Goal: Task Accomplishment & Management: Use online tool/utility

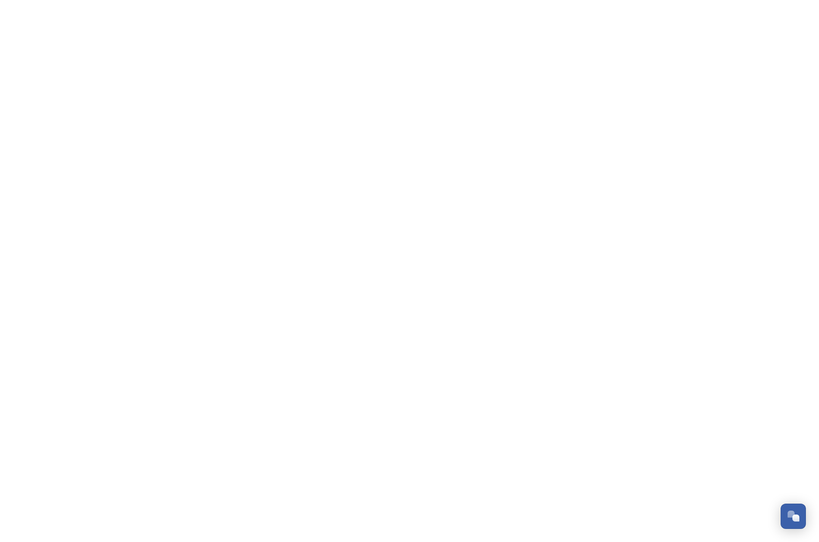
click at [818, 0] on html "Dismiss GoSquared Assistant Chat with SnapSea Team GoSquared Assistant Submit G…" at bounding box center [409, 0] width 819 height 0
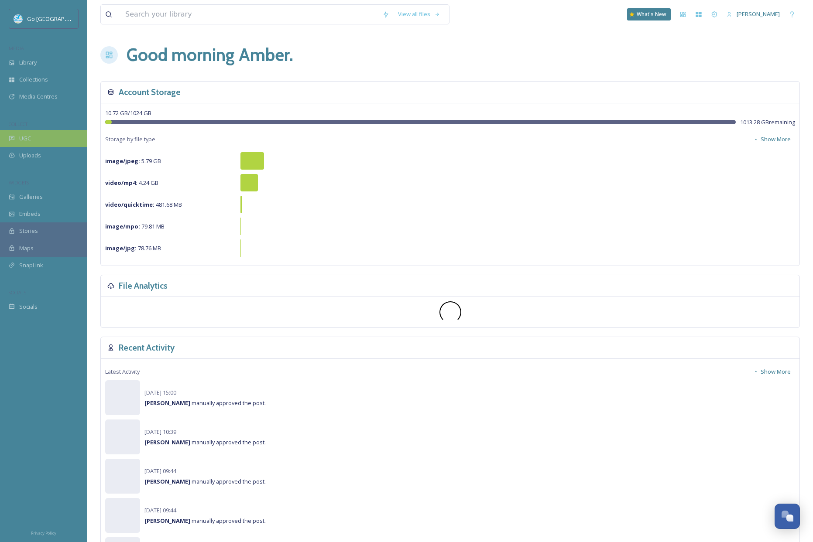
click at [37, 138] on div "UGC" at bounding box center [43, 138] width 87 height 17
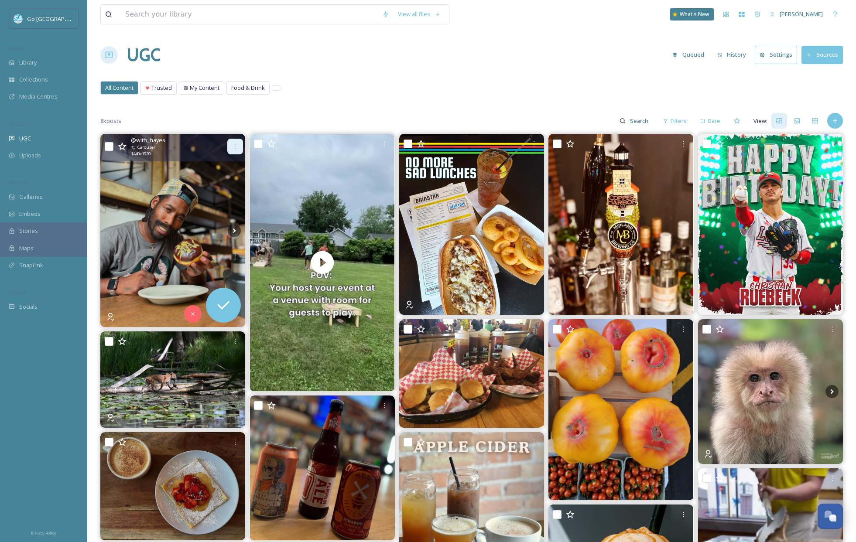
click at [229, 146] on div at bounding box center [235, 147] width 16 height 16
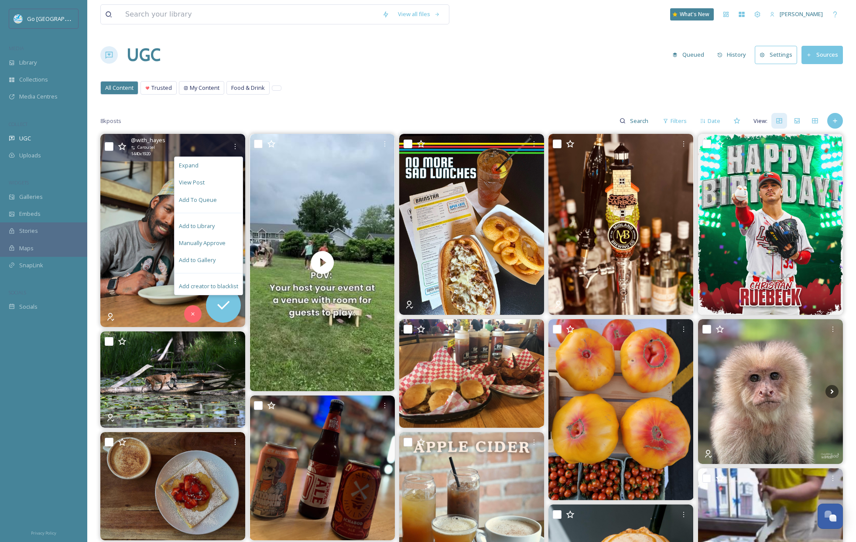
click at [213, 261] on span "Add to Gallery" at bounding box center [197, 260] width 37 height 8
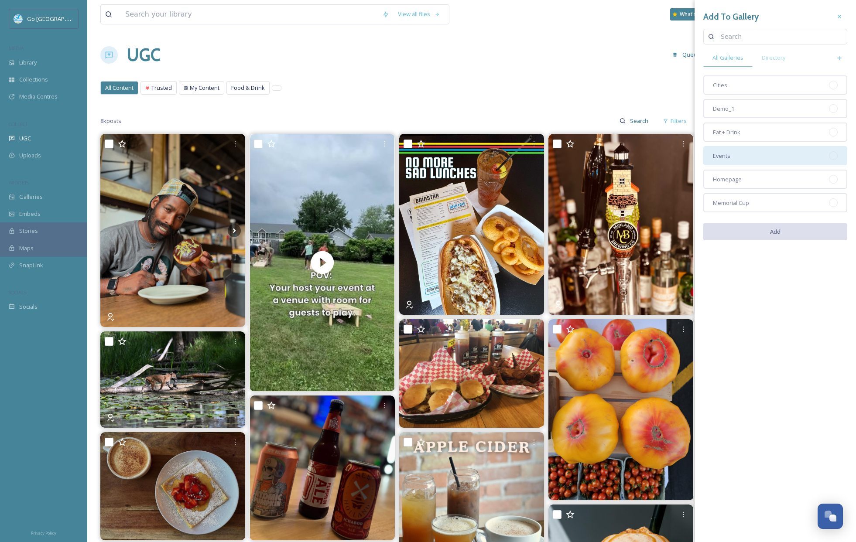
click at [748, 177] on div "Homepage" at bounding box center [775, 179] width 144 height 19
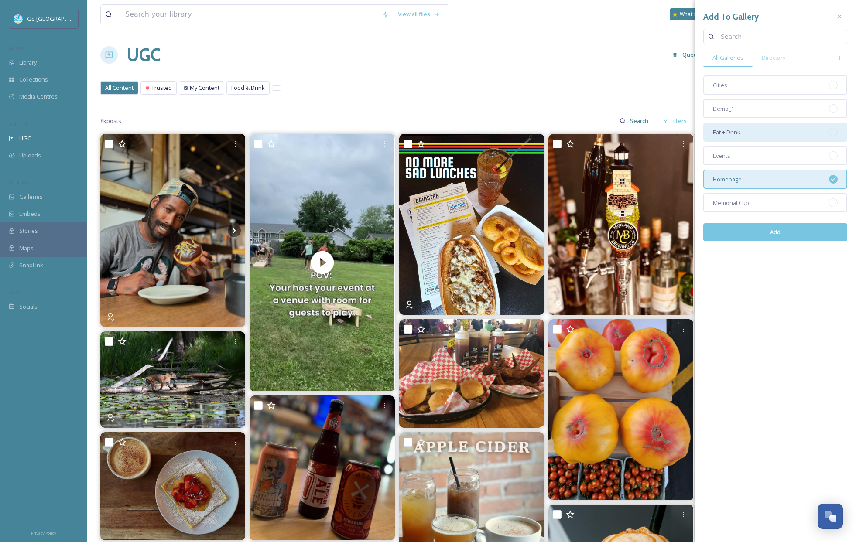
click at [750, 128] on div "Eat + Drink" at bounding box center [775, 132] width 144 height 19
click at [786, 234] on button "Add" at bounding box center [775, 232] width 144 height 18
click at [617, 82] on div "All Content Trusted My Content Food & Drink All Content Trusted My Content Food…" at bounding box center [471, 90] width 742 height 18
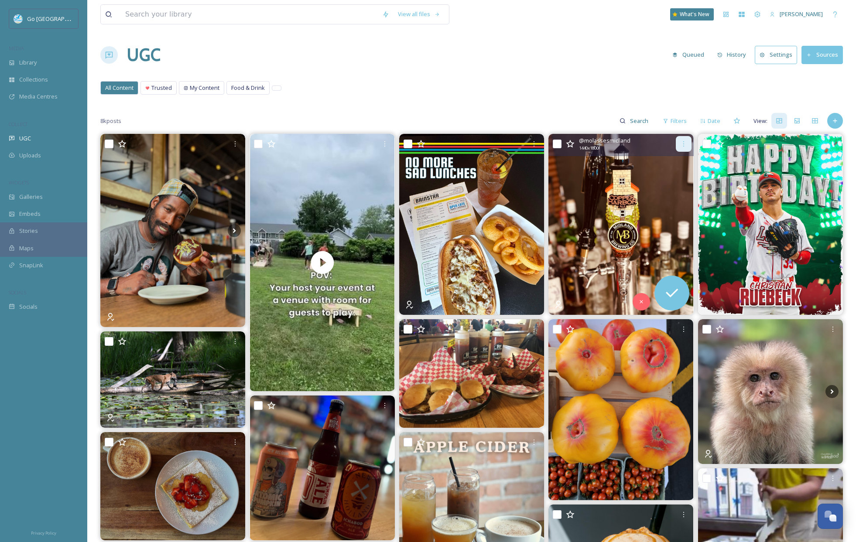
click at [684, 145] on icon at bounding box center [683, 143] width 7 height 7
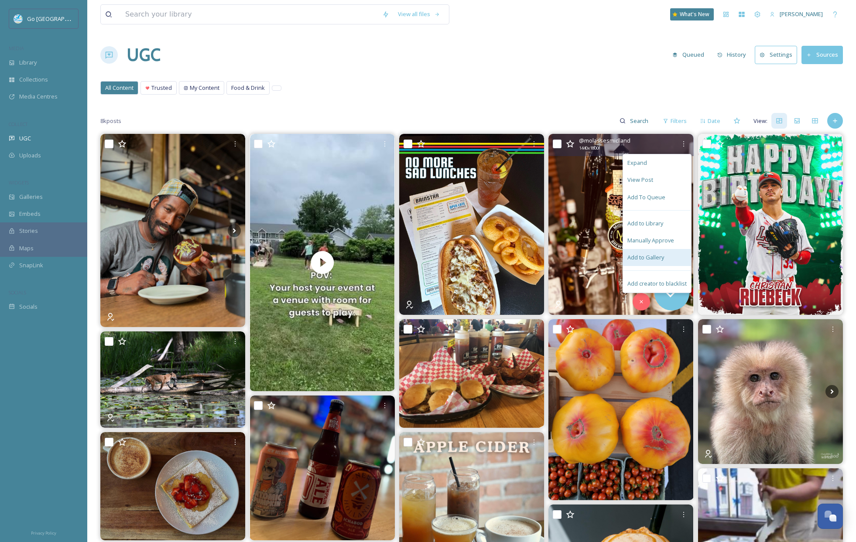
click at [668, 256] on div "Add to Gallery" at bounding box center [657, 257] width 68 height 17
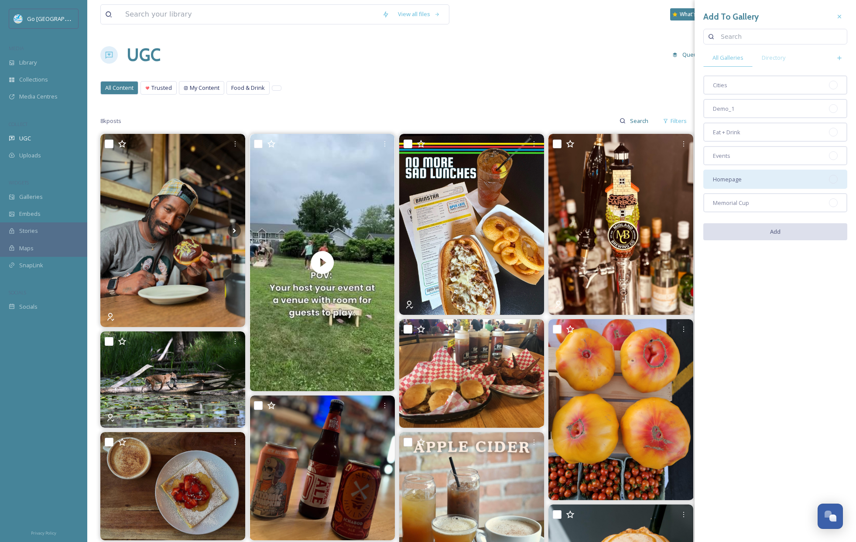
click at [720, 178] on span "Homepage" at bounding box center [727, 179] width 29 height 8
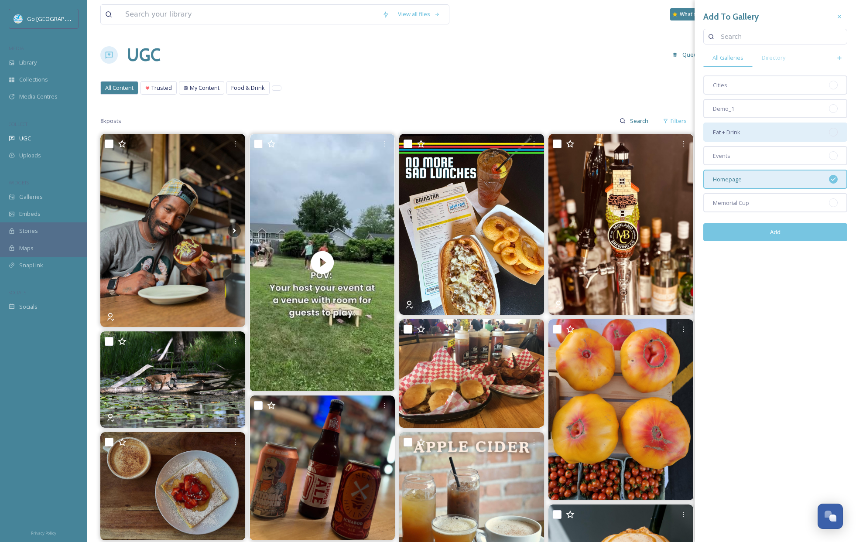
click at [733, 130] on span "Eat + Drink" at bounding box center [726, 132] width 27 height 8
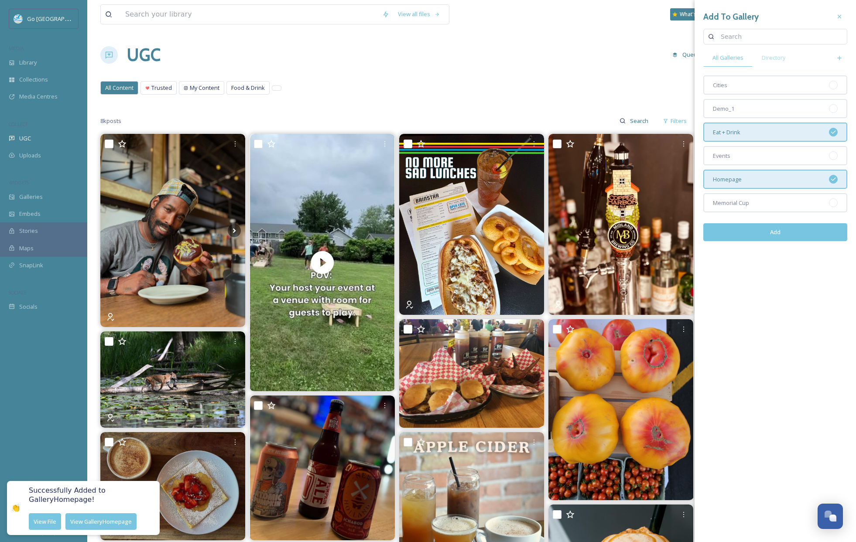
click at [776, 235] on button "Add" at bounding box center [775, 232] width 144 height 18
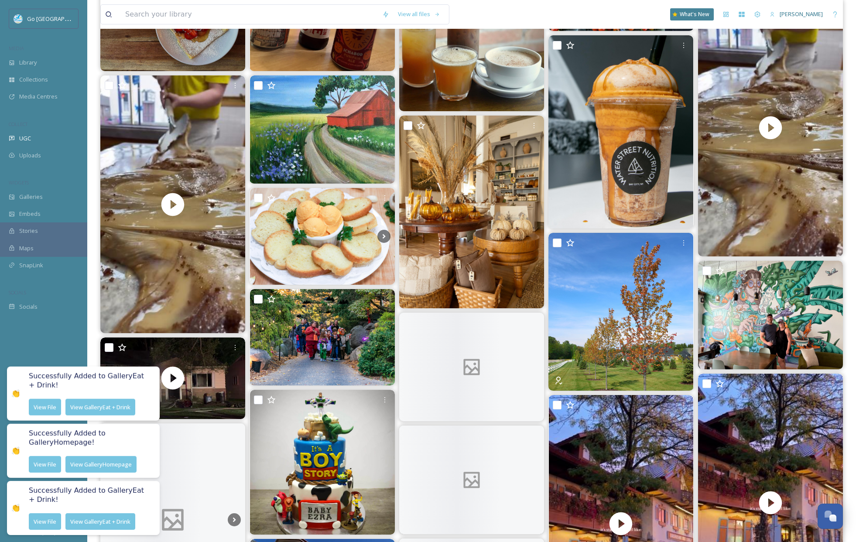
scroll to position [482, 0]
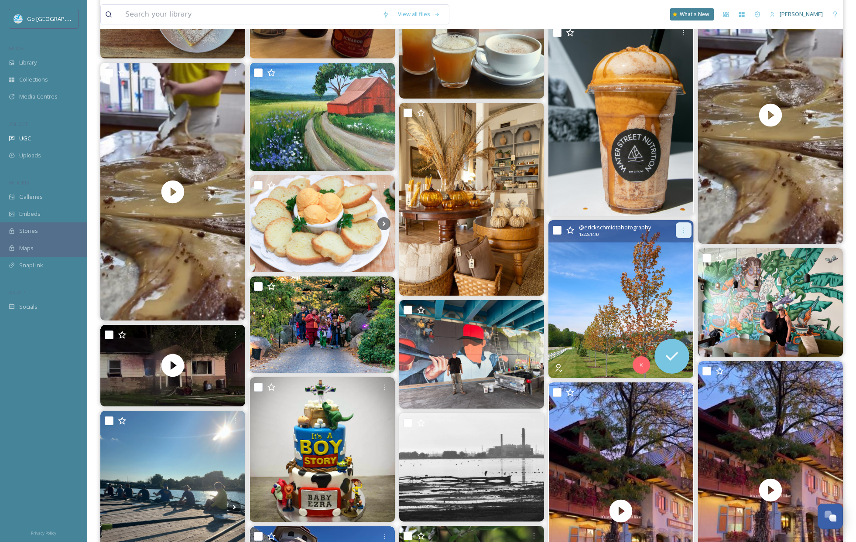
click at [681, 229] on icon at bounding box center [683, 230] width 7 height 7
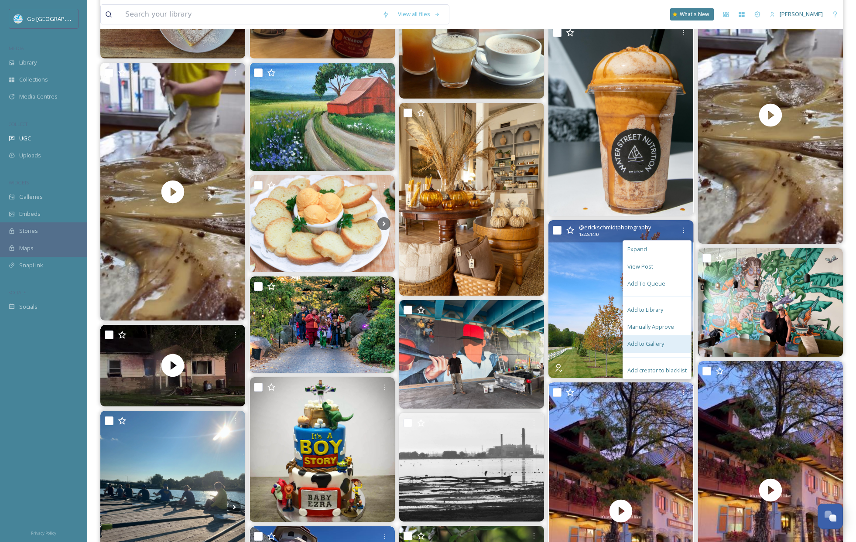
click at [636, 346] on span "Add to Gallery" at bounding box center [645, 344] width 37 height 8
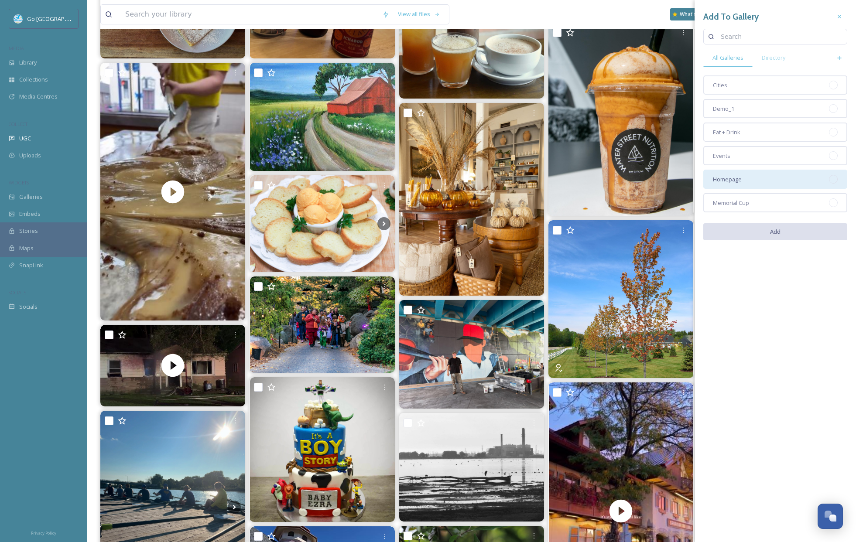
click at [722, 183] on div "Homepage" at bounding box center [775, 179] width 144 height 19
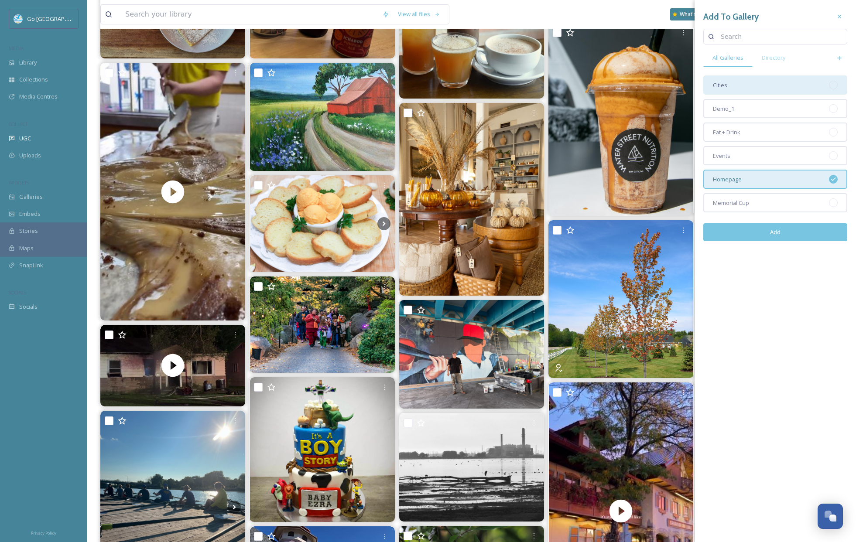
click at [726, 92] on div "Cities" at bounding box center [775, 84] width 144 height 19
click at [771, 228] on button "Add" at bounding box center [775, 232] width 144 height 18
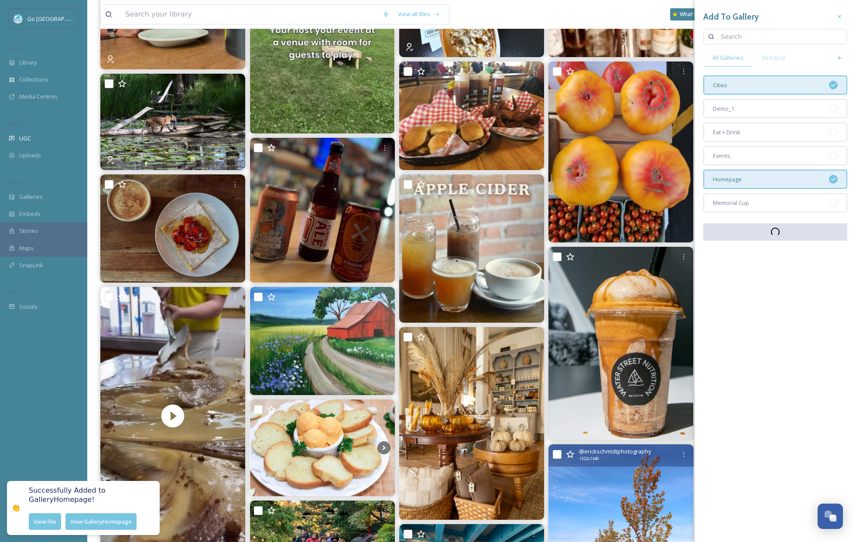
scroll to position [7, 0]
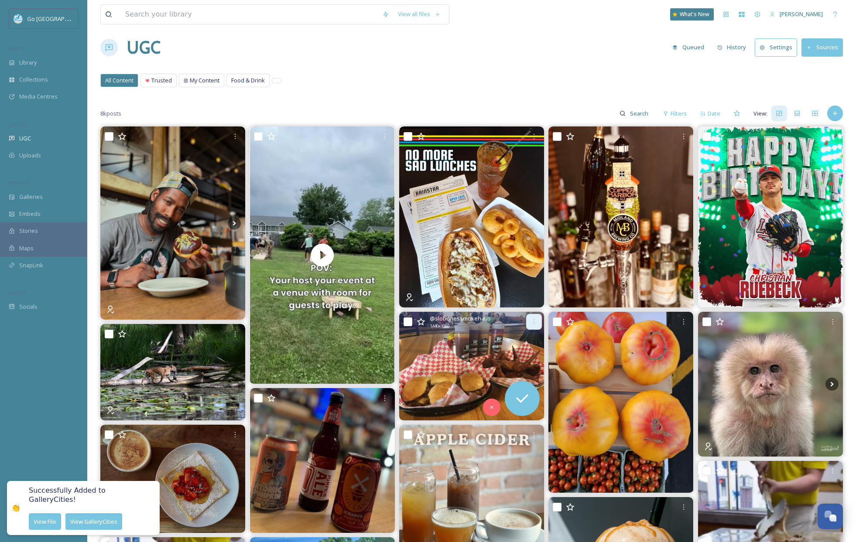
click at [533, 324] on icon at bounding box center [533, 321] width 7 height 7
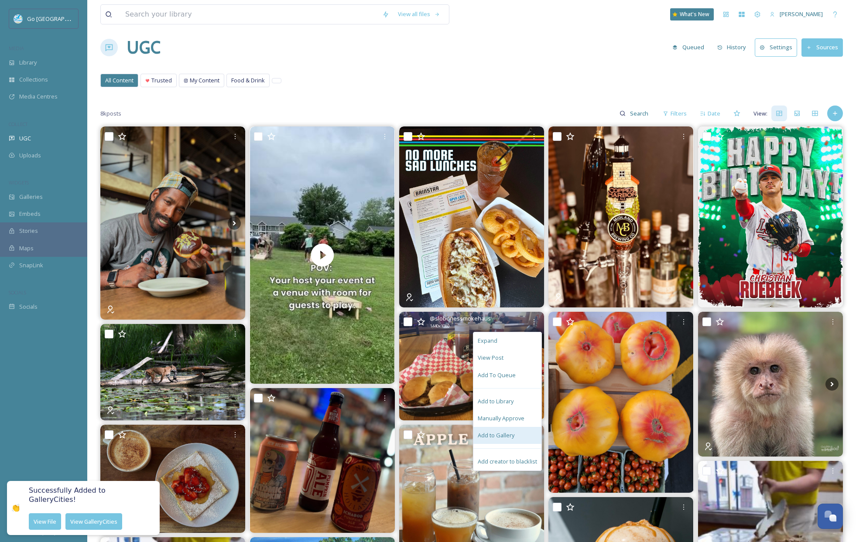
click at [502, 441] on div "Add to Gallery" at bounding box center [507, 435] width 68 height 17
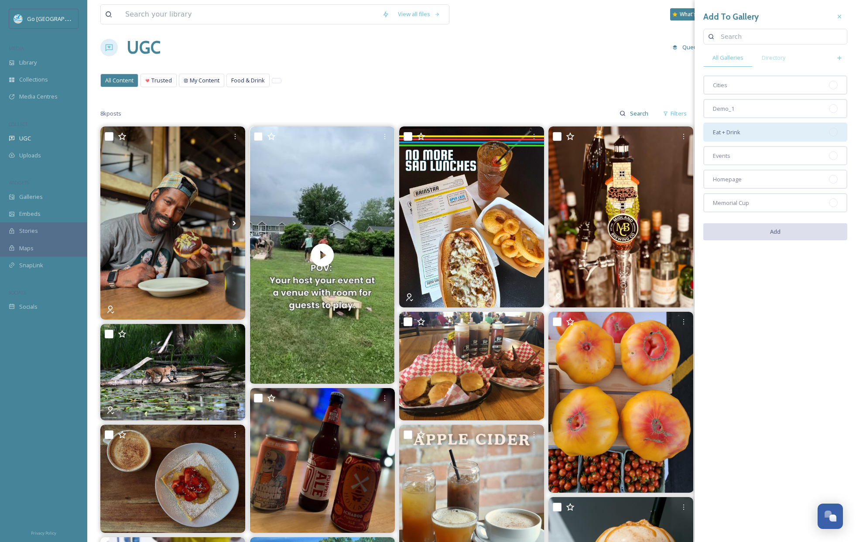
click at [754, 130] on div "Eat + Drink" at bounding box center [775, 132] width 144 height 19
click at [774, 236] on button "Add" at bounding box center [775, 232] width 144 height 18
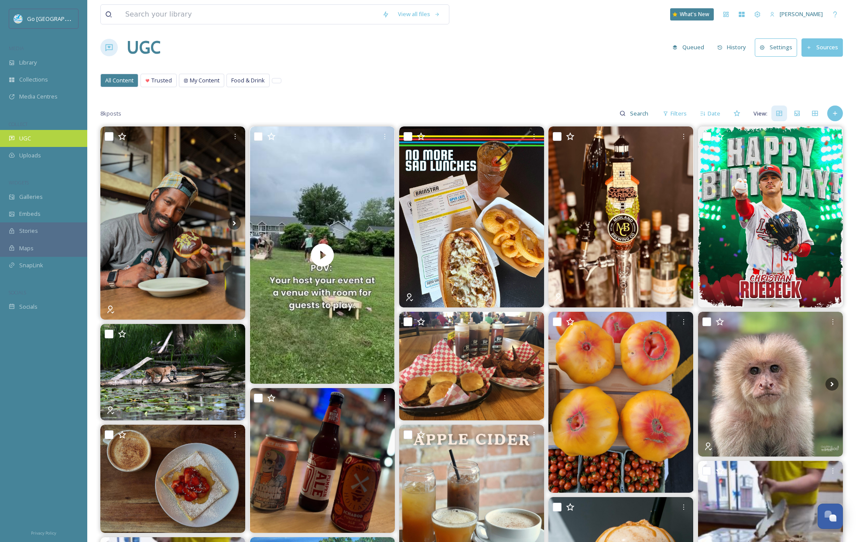
click at [37, 136] on div "UGC" at bounding box center [43, 138] width 87 height 17
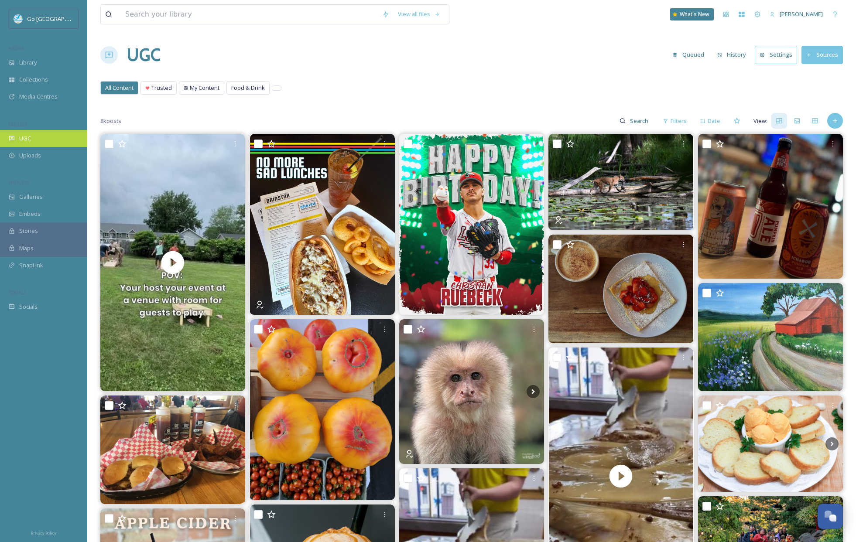
click at [49, 140] on div "UGC" at bounding box center [43, 138] width 87 height 17
